Goal: Check status

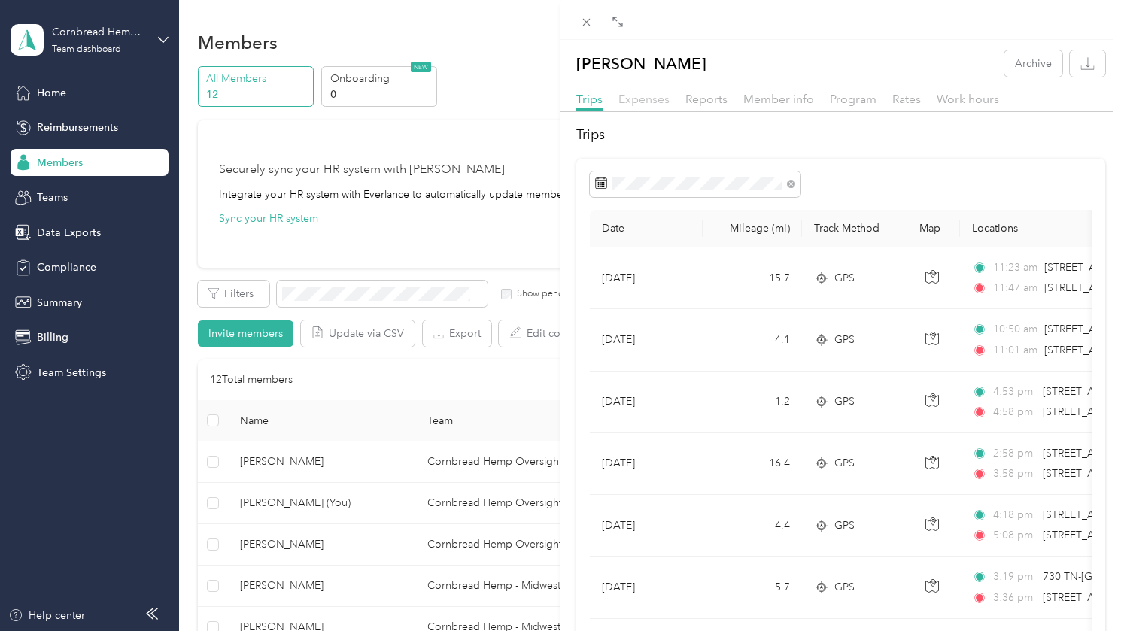
click at [662, 97] on span "Expenses" at bounding box center [643, 99] width 51 height 14
